Goal: Find specific page/section: Find specific page/section

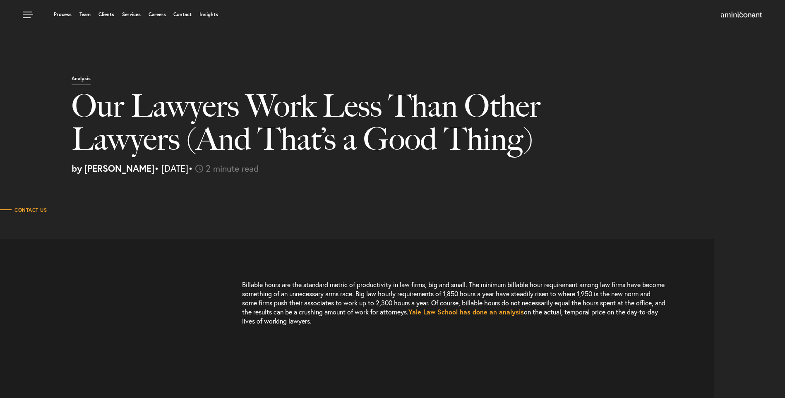
select select "US"
select select "Austin"
select select "Business and Civil Litigation"
select select "US"
select select "Austin"
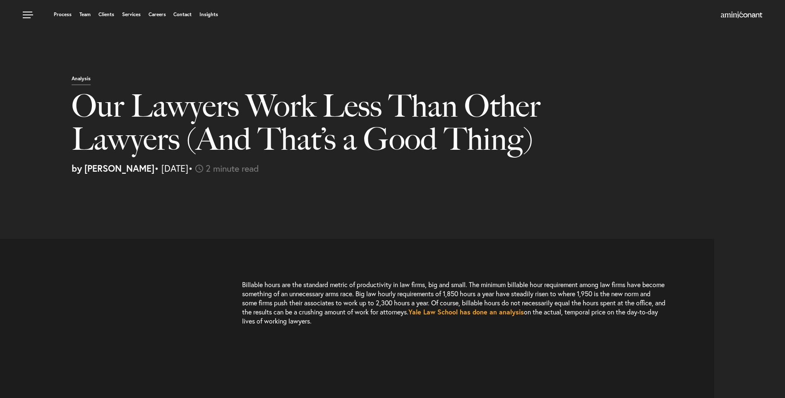
select select "Business and Civil Litigation"
click at [80, 14] on link "Team" at bounding box center [84, 14] width 11 height 5
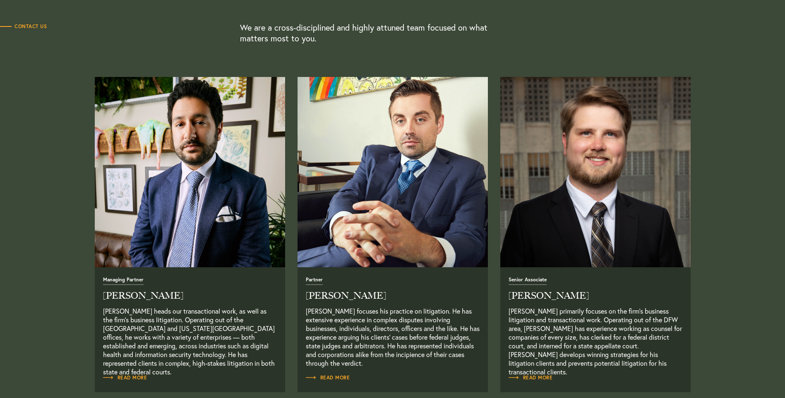
scroll to position [290, 0]
